Goal: Transaction & Acquisition: Purchase product/service

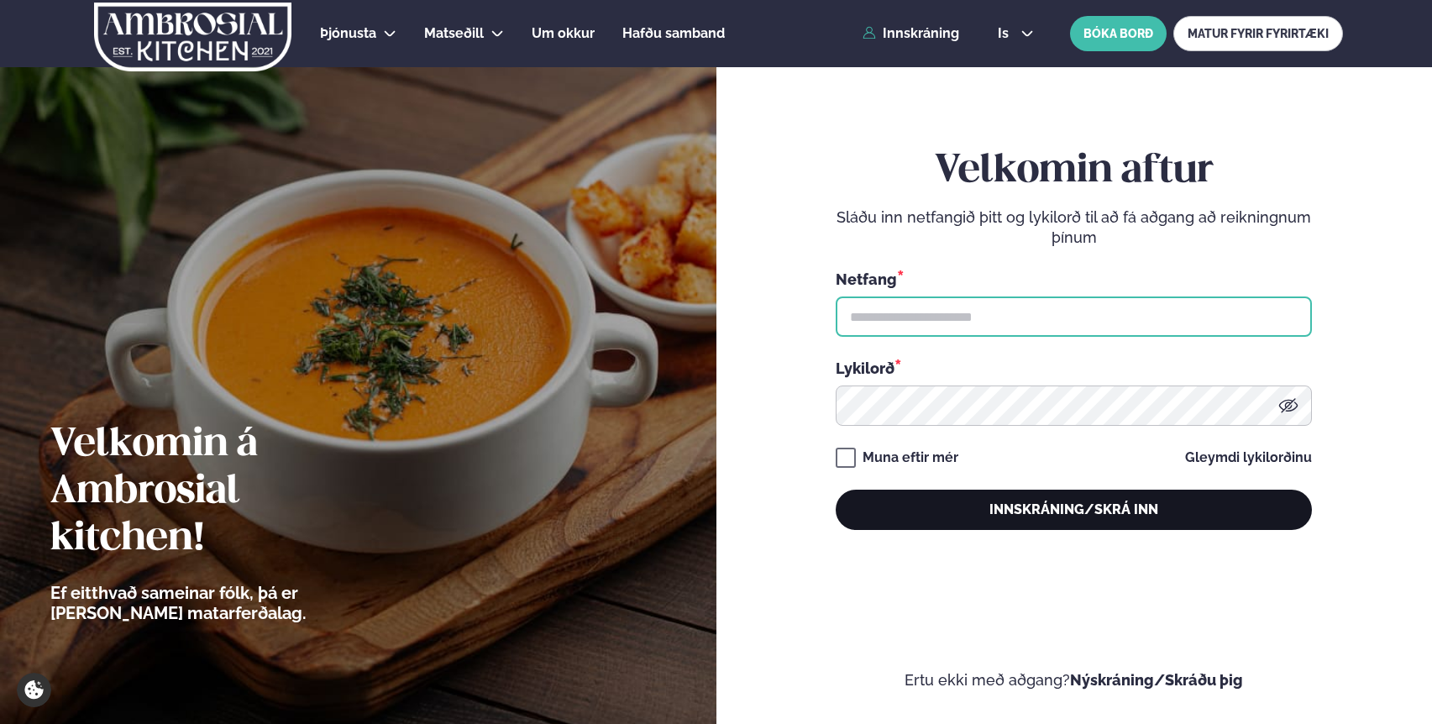
type input "**********"
click at [982, 507] on button "Innskráning/Skrá inn" at bounding box center [1074, 510] width 476 height 40
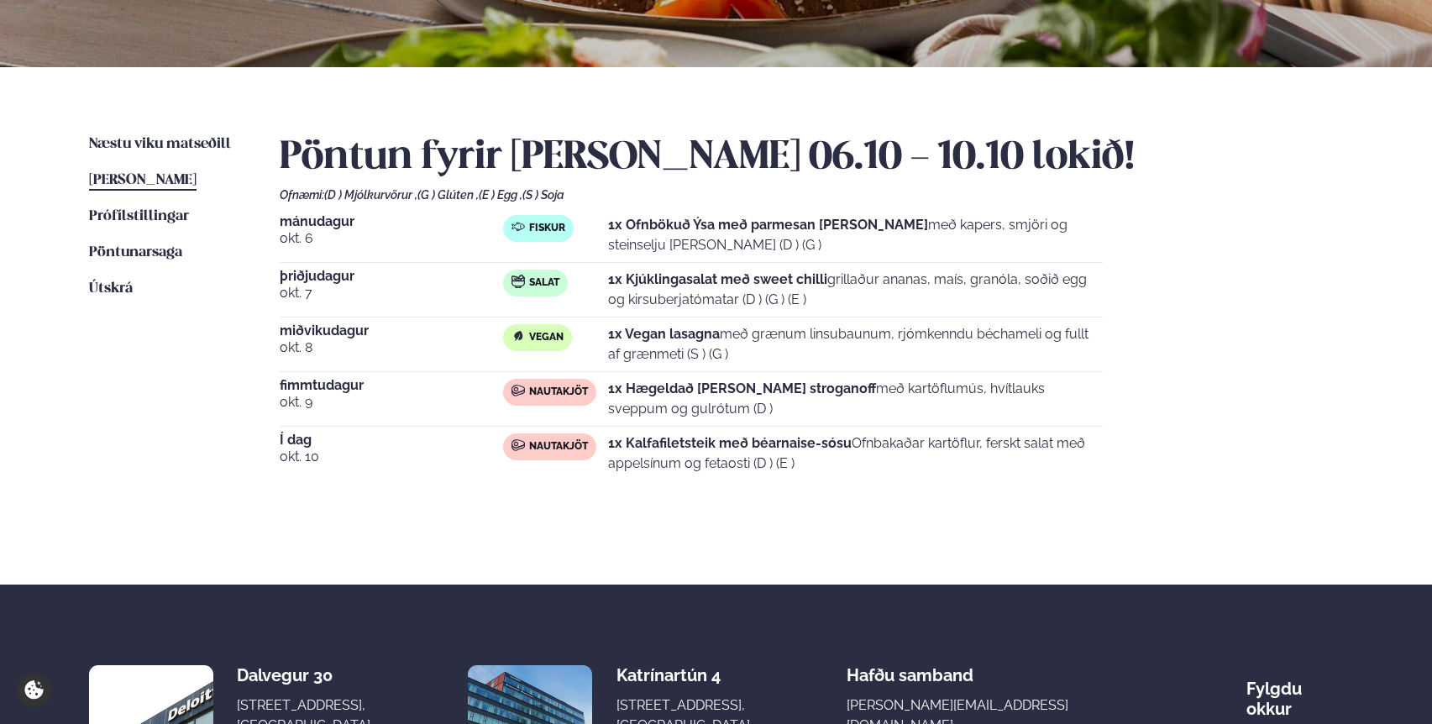
scroll to position [308, 0]
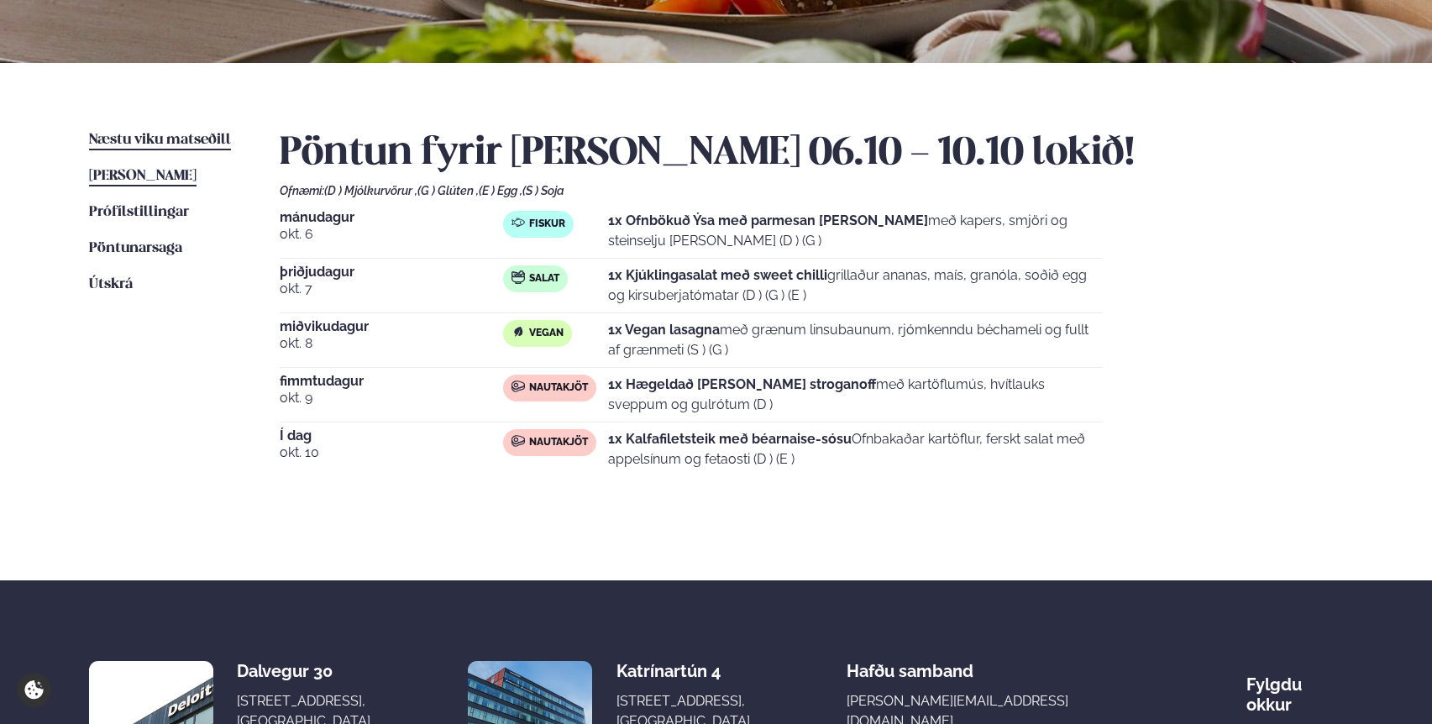
click at [153, 137] on span "Næstu viku matseðill" at bounding box center [160, 140] width 142 height 14
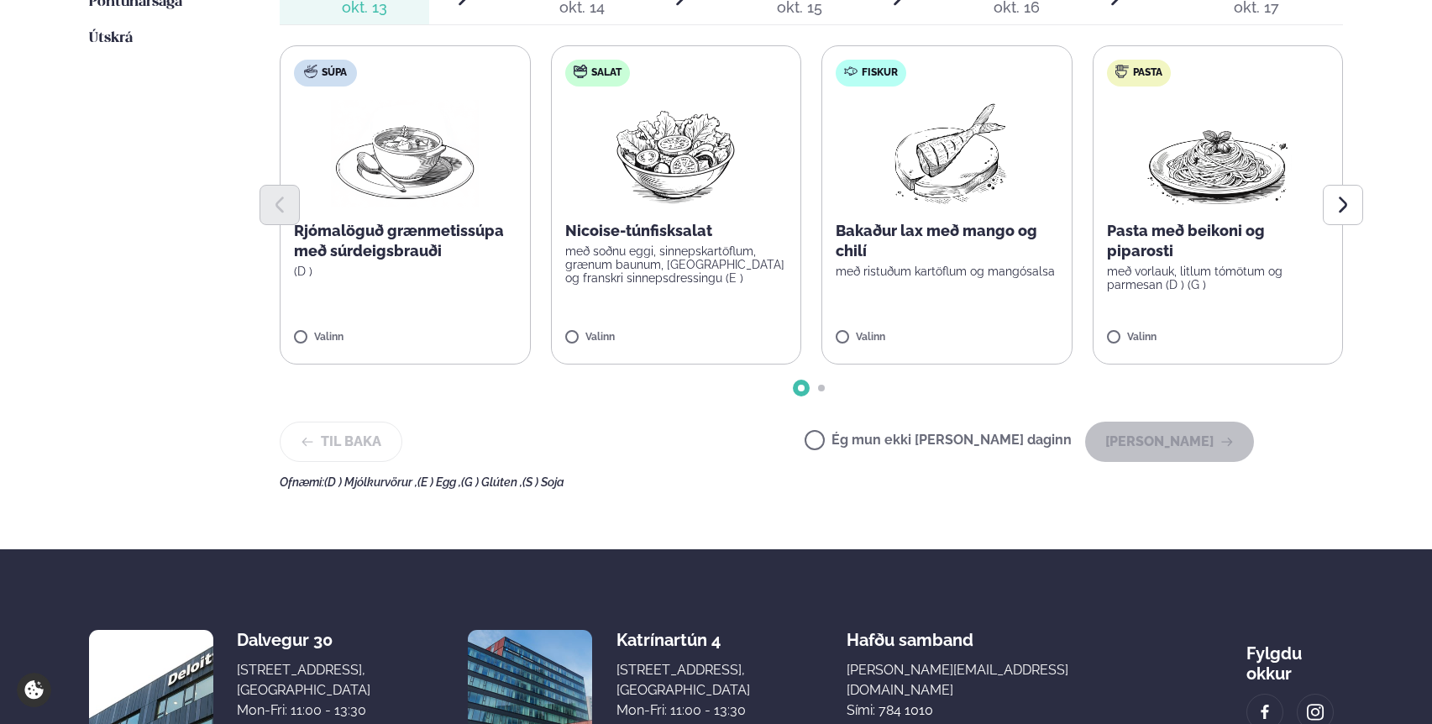
scroll to position [559, 0]
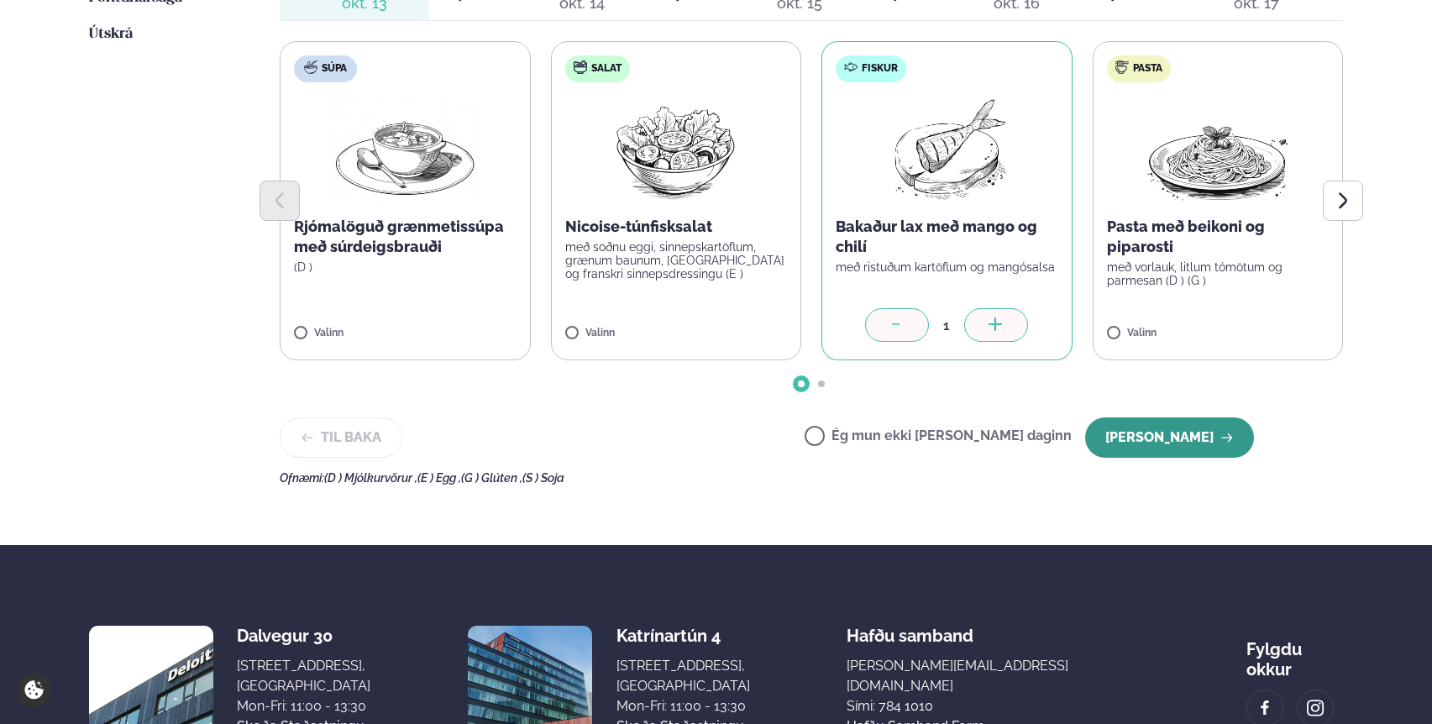
click at [1188, 440] on button "[PERSON_NAME]" at bounding box center [1169, 438] width 169 height 40
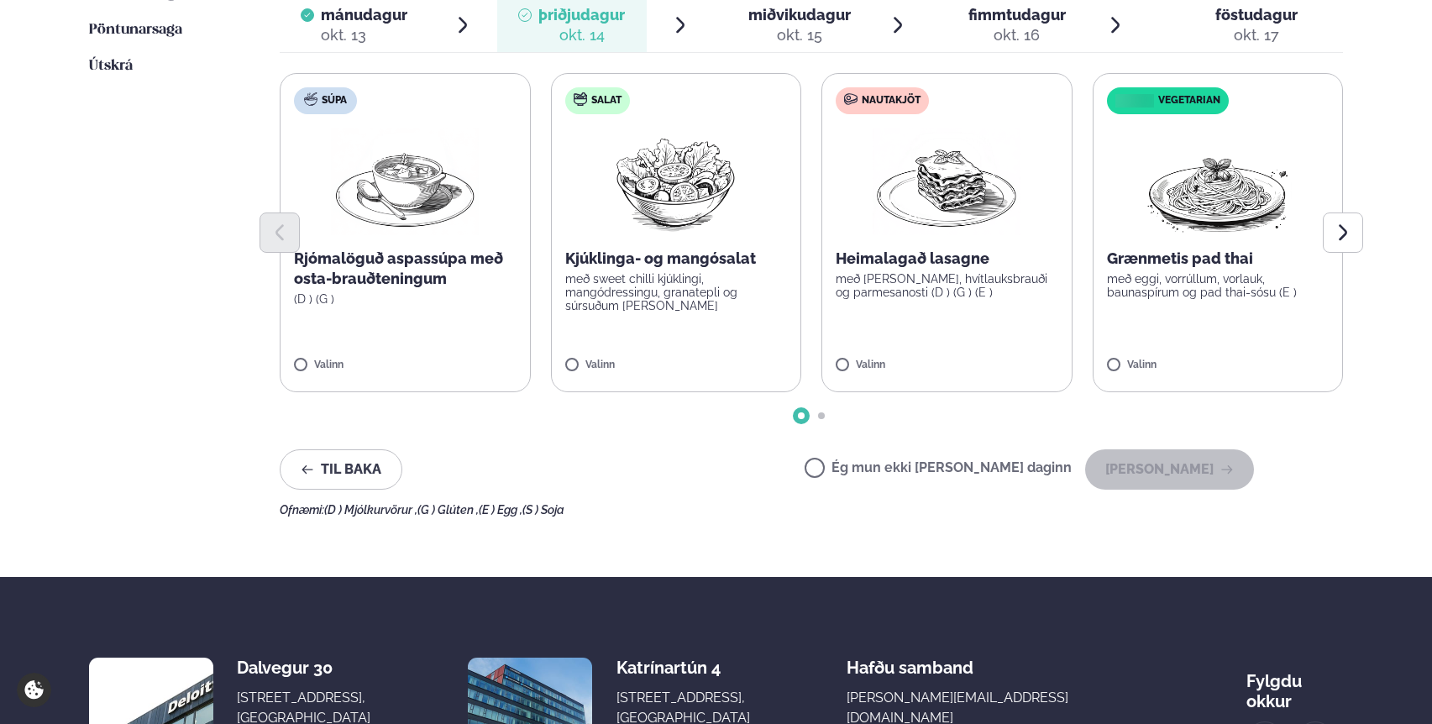
scroll to position [528, 0]
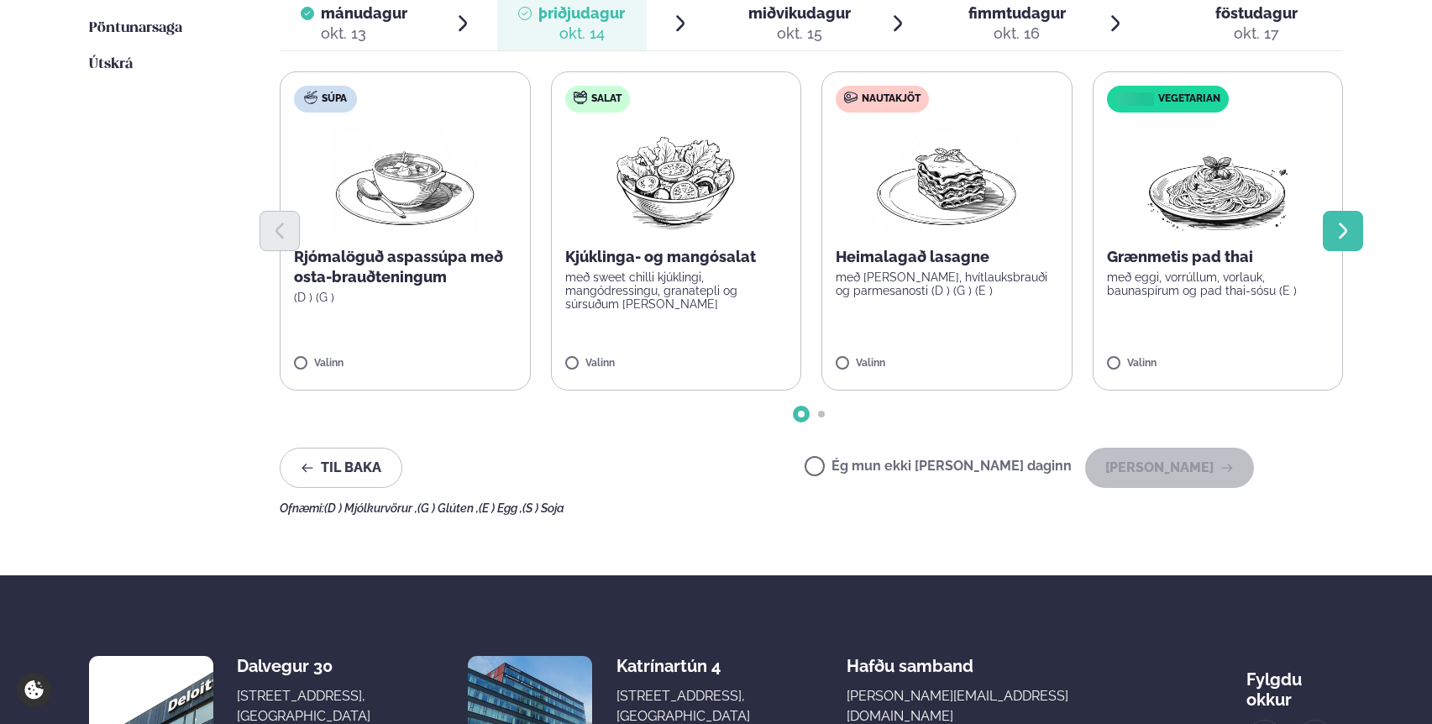
click at [1348, 229] on icon "Next slide" at bounding box center [1343, 231] width 20 height 20
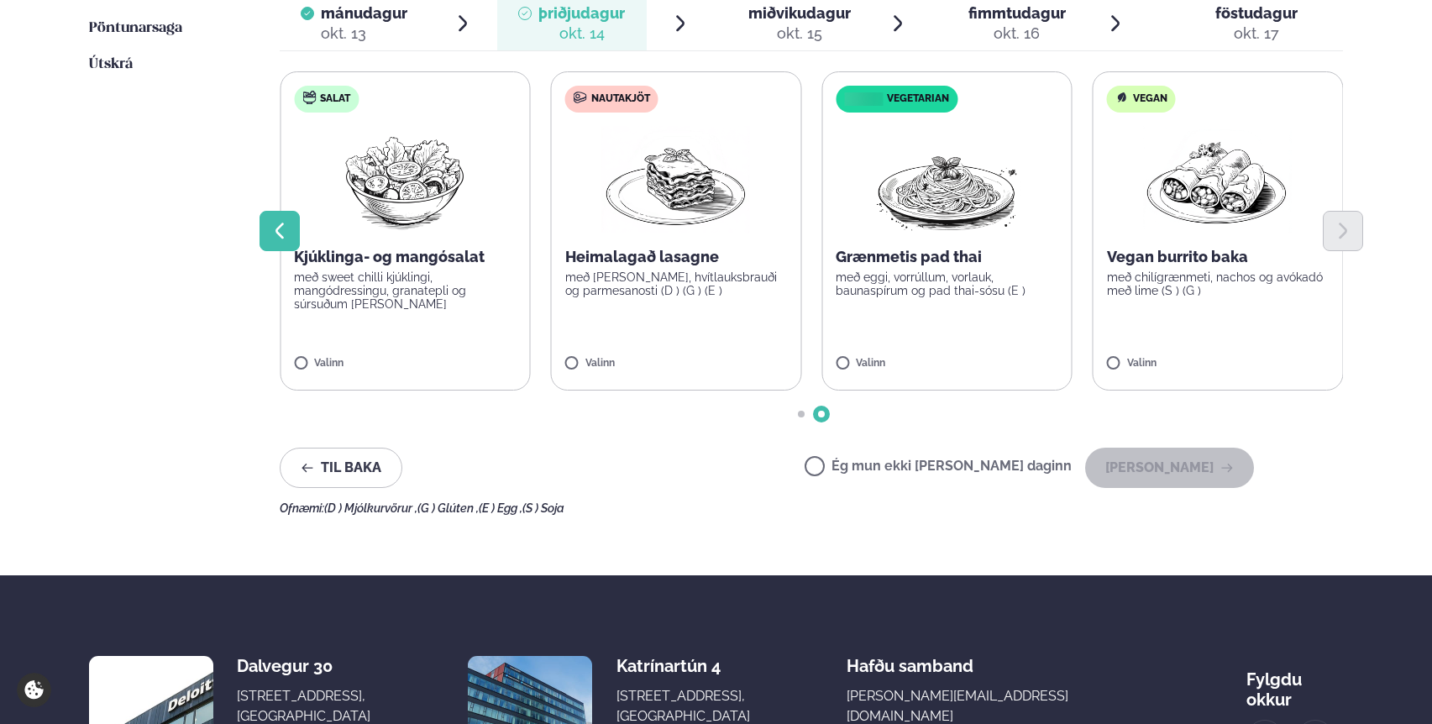
click at [282, 226] on icon "Previous slide" at bounding box center [280, 231] width 20 height 20
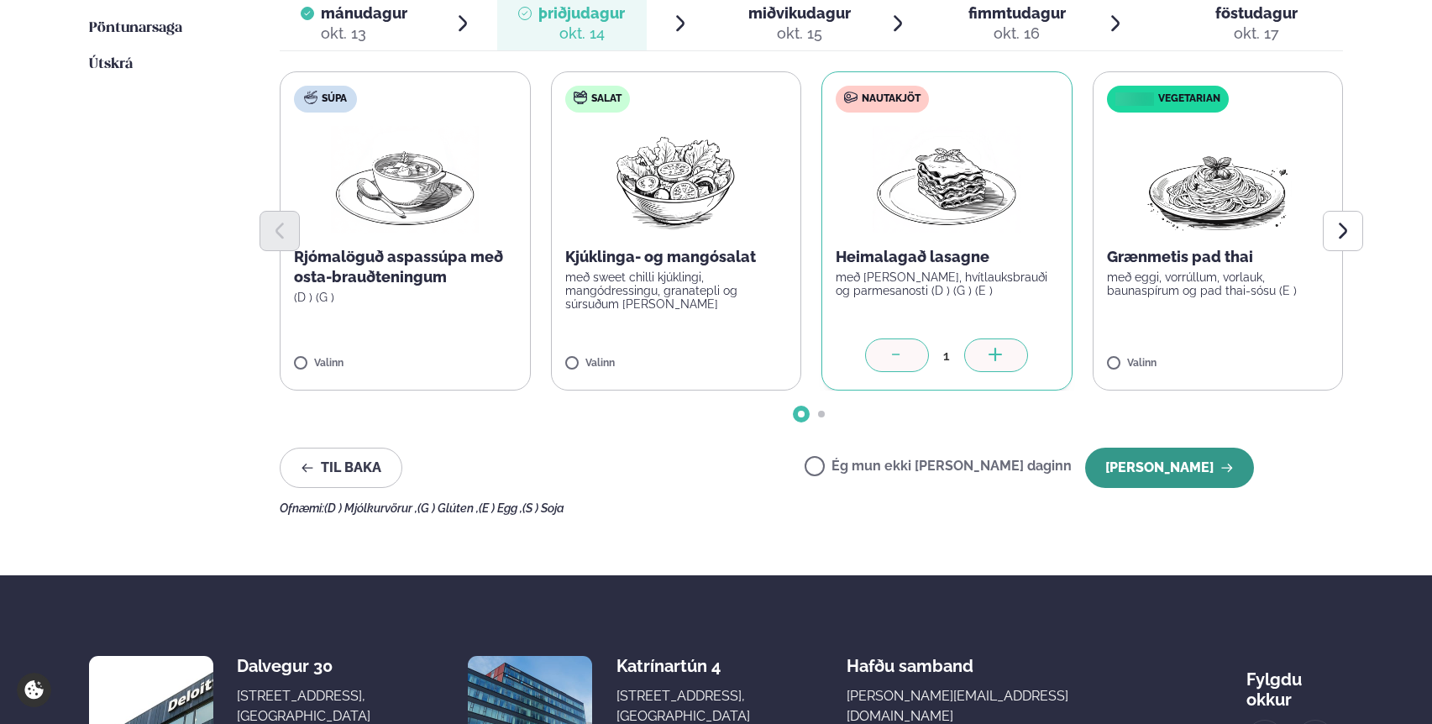
click at [1191, 464] on button "[PERSON_NAME]" at bounding box center [1169, 468] width 169 height 40
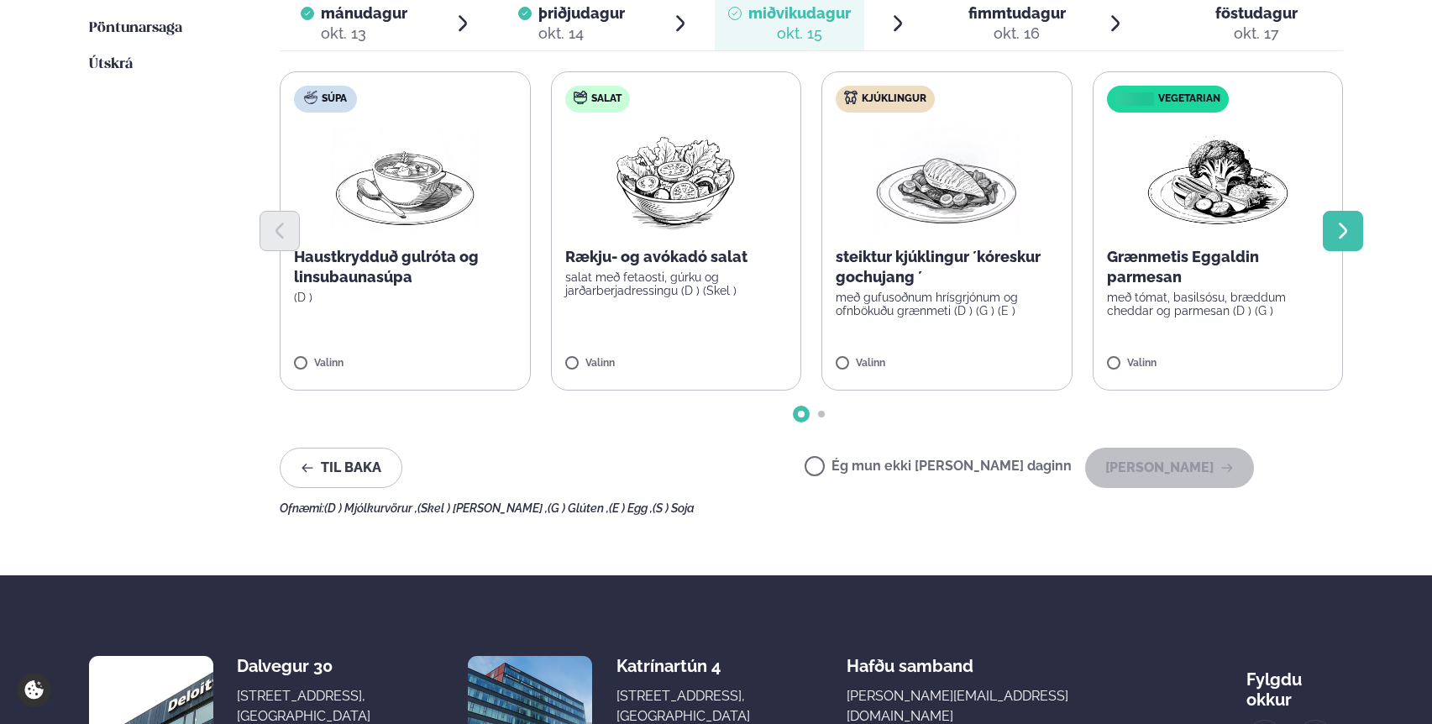
click at [1346, 230] on icon "Next slide" at bounding box center [1343, 231] width 8 height 16
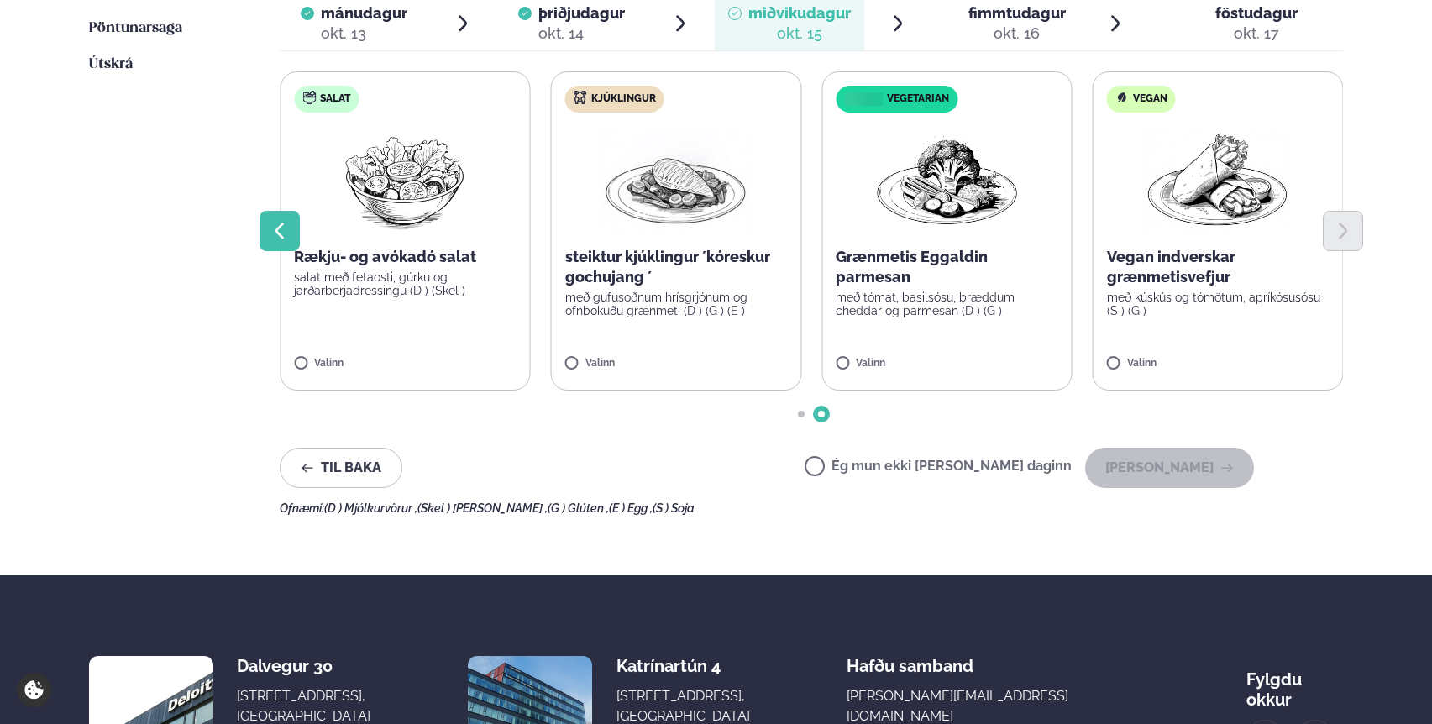
click at [273, 226] on icon "Previous slide" at bounding box center [280, 231] width 20 height 20
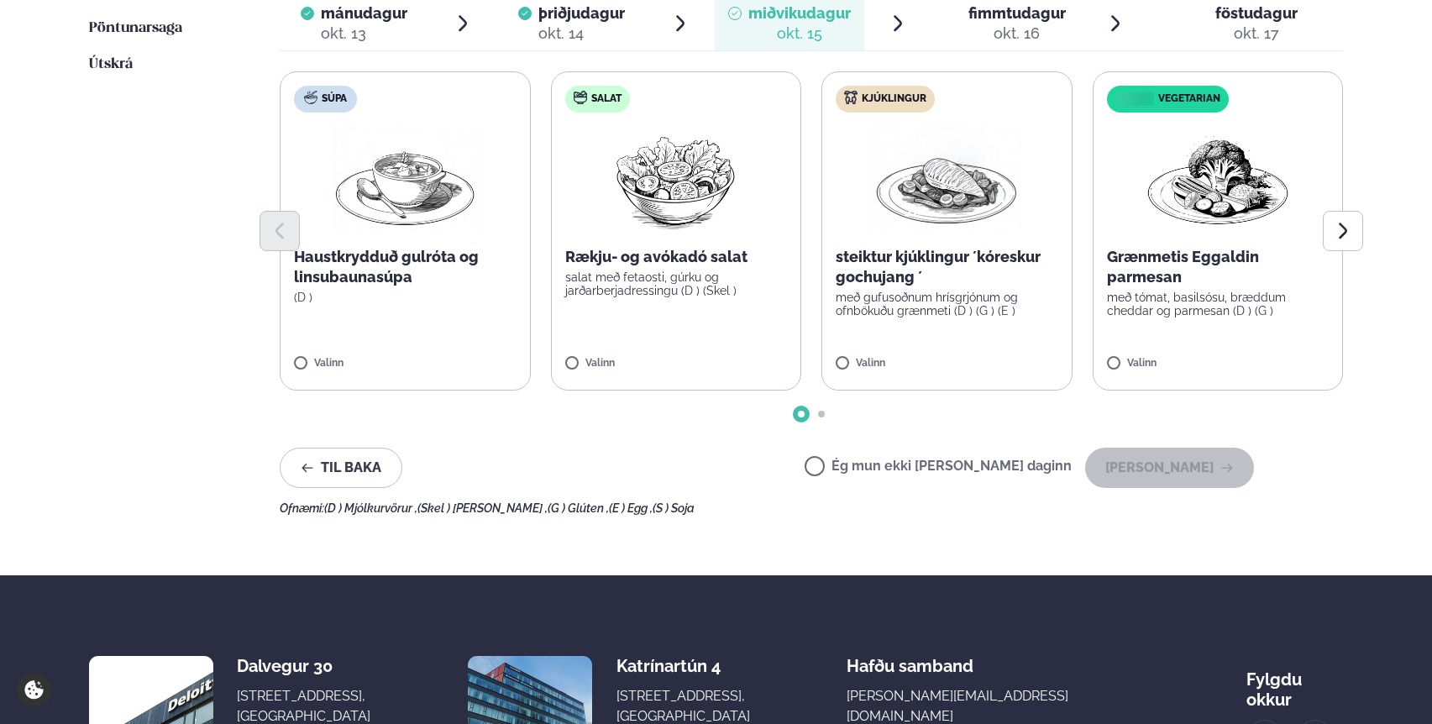
click at [874, 469] on label "Ég mun ekki [PERSON_NAME] daginn" at bounding box center [938, 469] width 267 height 18
click at [1184, 470] on button "[PERSON_NAME]" at bounding box center [1169, 468] width 169 height 40
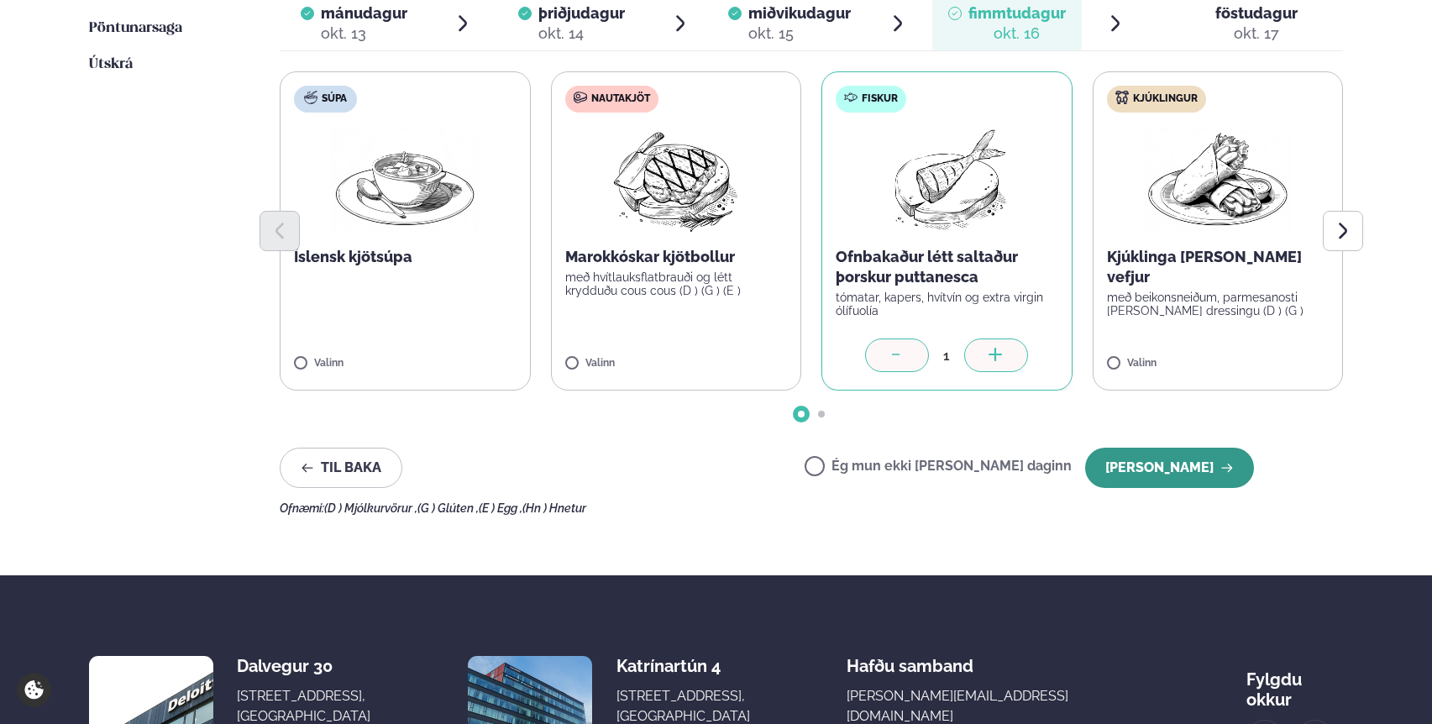
click at [1166, 464] on button "[PERSON_NAME]" at bounding box center [1169, 468] width 169 height 40
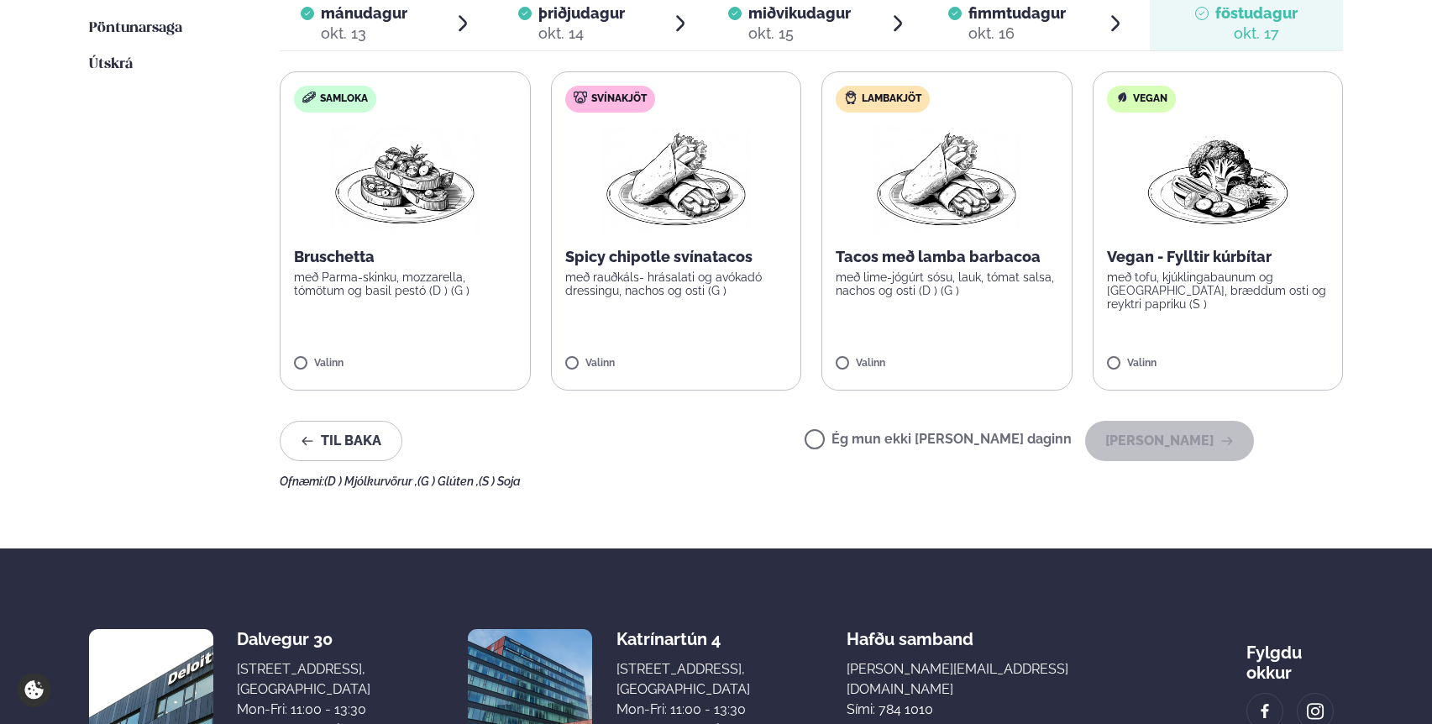
click at [872, 439] on label "Ég mun ekki [PERSON_NAME] daginn" at bounding box center [938, 442] width 267 height 18
click at [1180, 443] on button "[PERSON_NAME]" at bounding box center [1169, 441] width 169 height 40
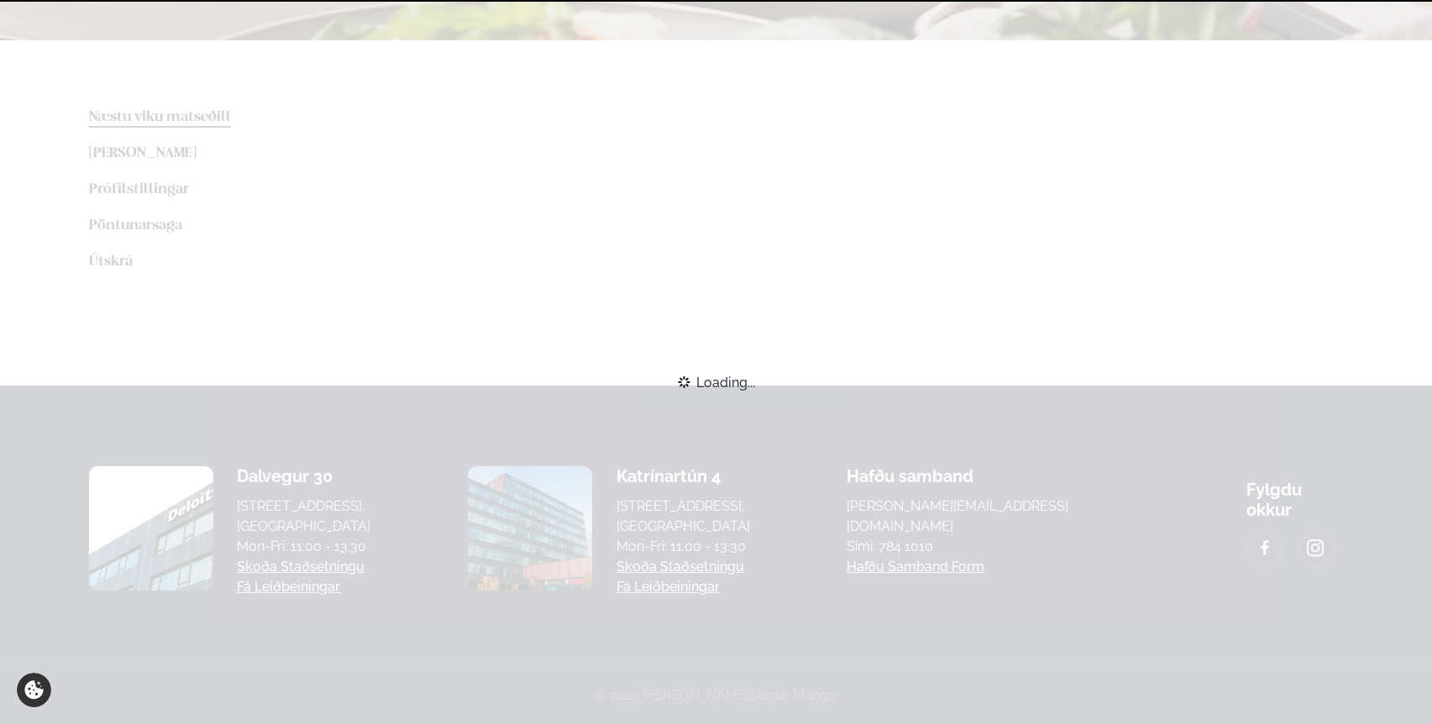
scroll to position [523, 0]
